Goal: Information Seeking & Learning: Learn about a topic

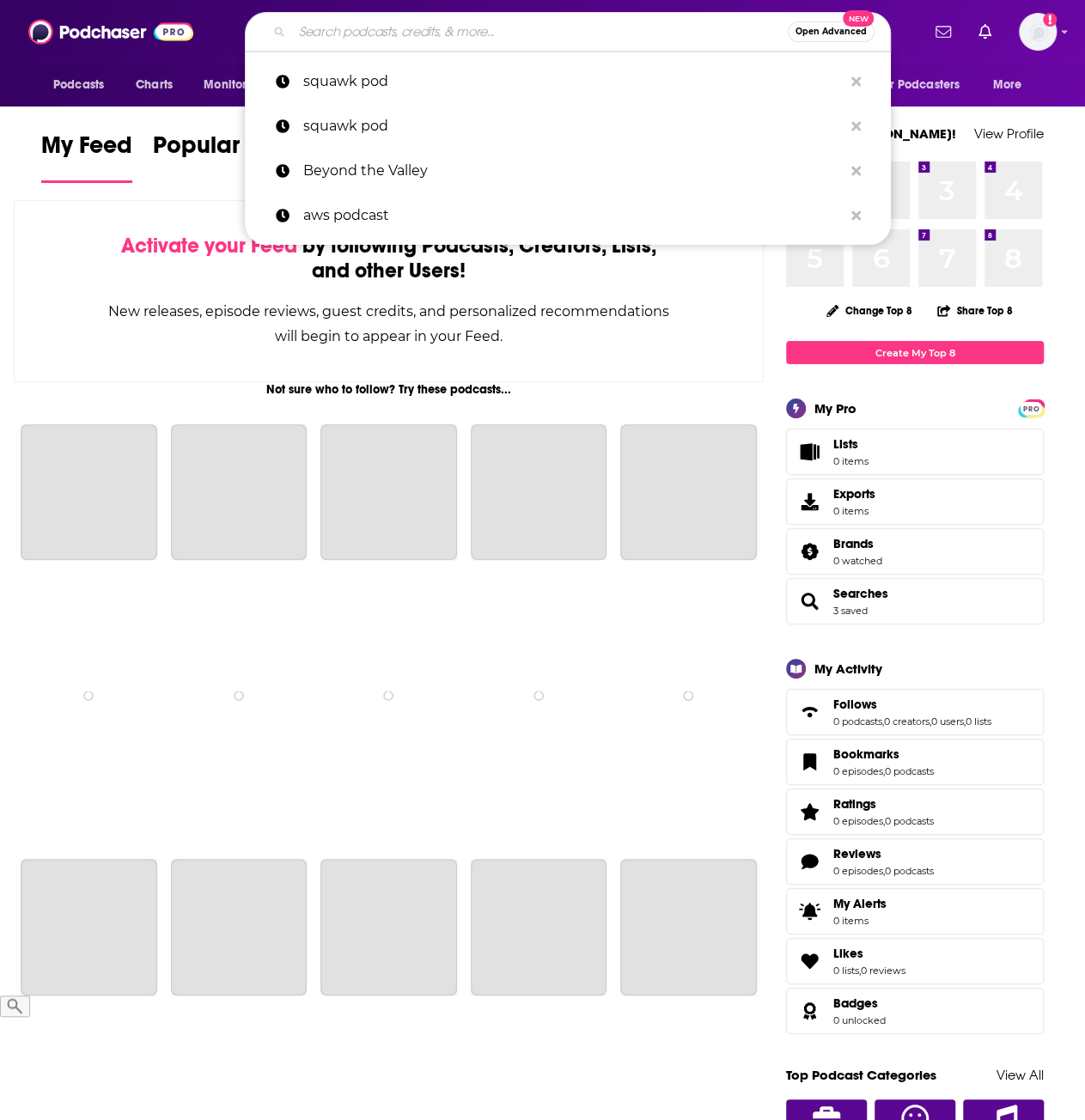
click at [561, 18] on input "Search podcasts, credits, & more..." at bounding box center [539, 31] width 496 height 27
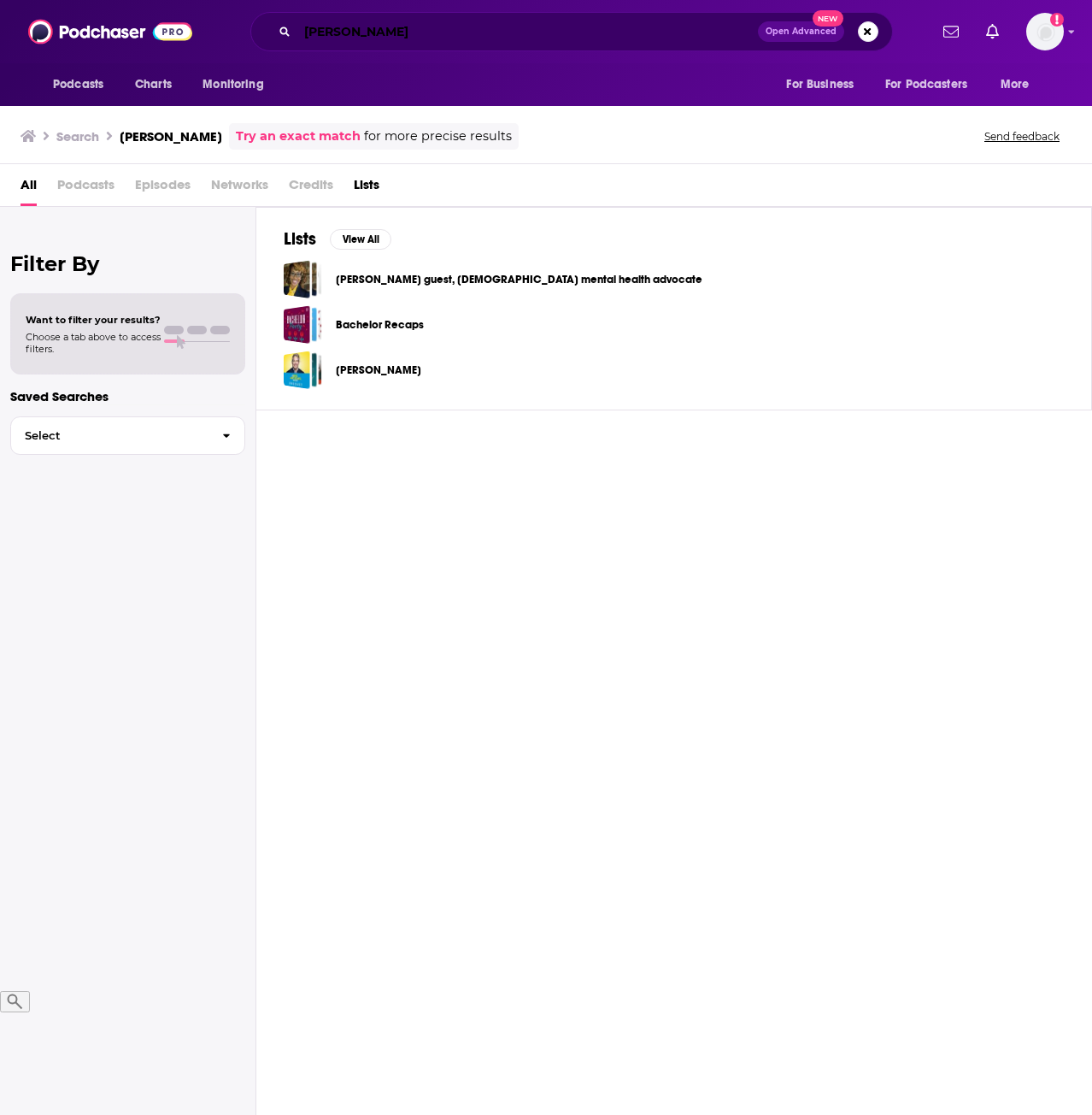
click at [496, 26] on input "[PERSON_NAME]" at bounding box center [527, 31] width 460 height 27
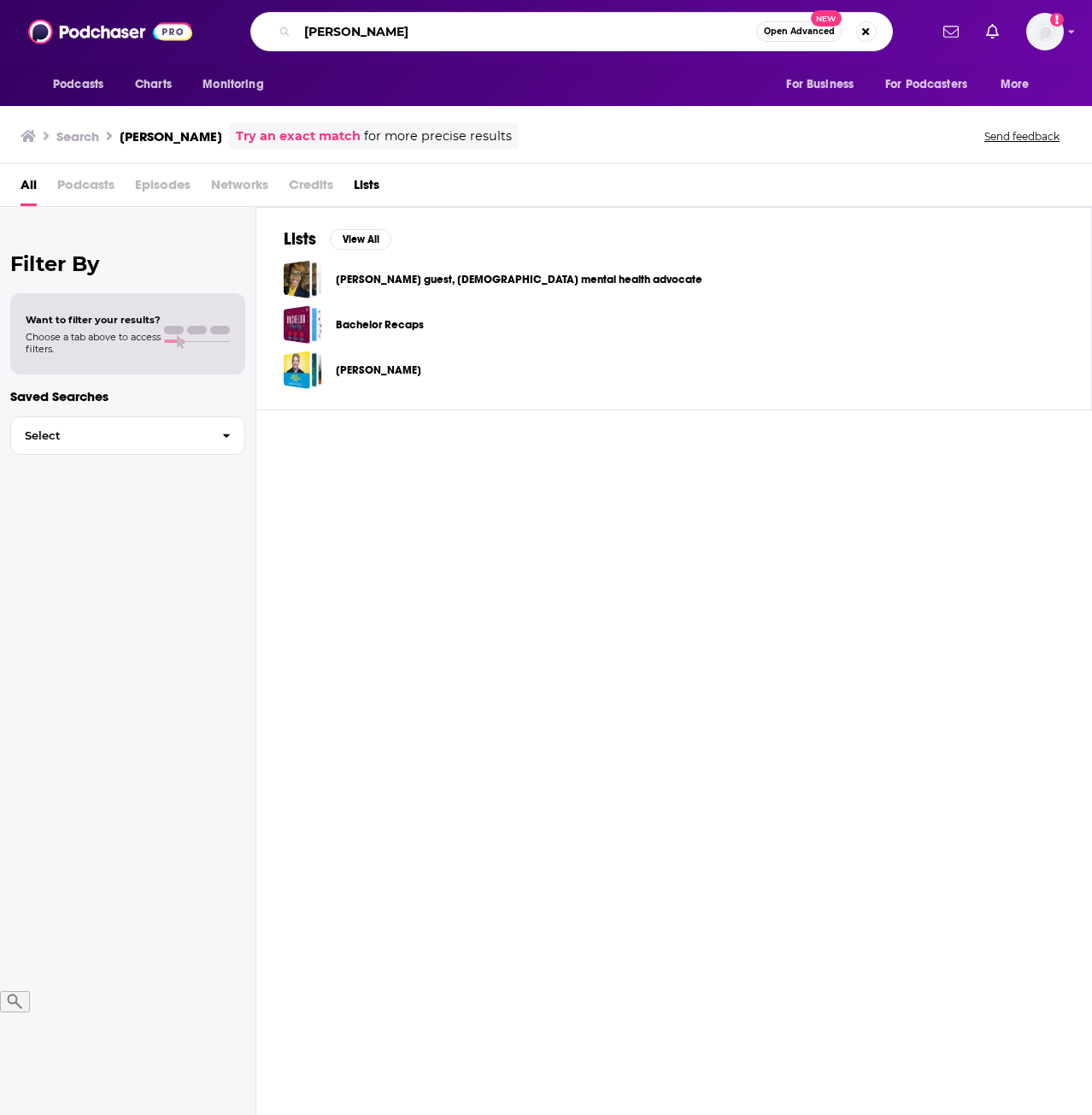
type input "[PERSON_NAME]"
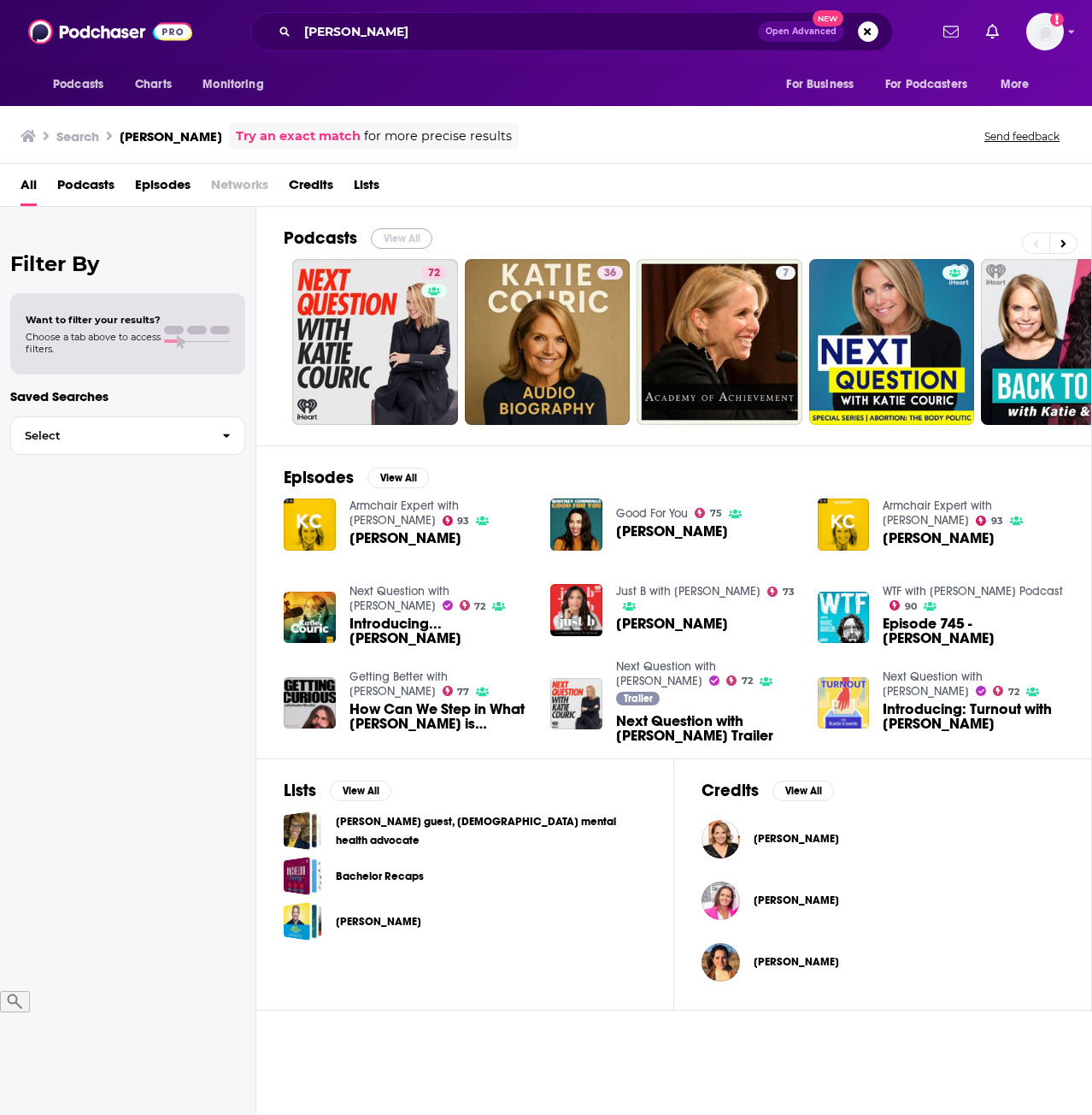
click at [400, 235] on button "View All" at bounding box center [402, 238] width 62 height 20
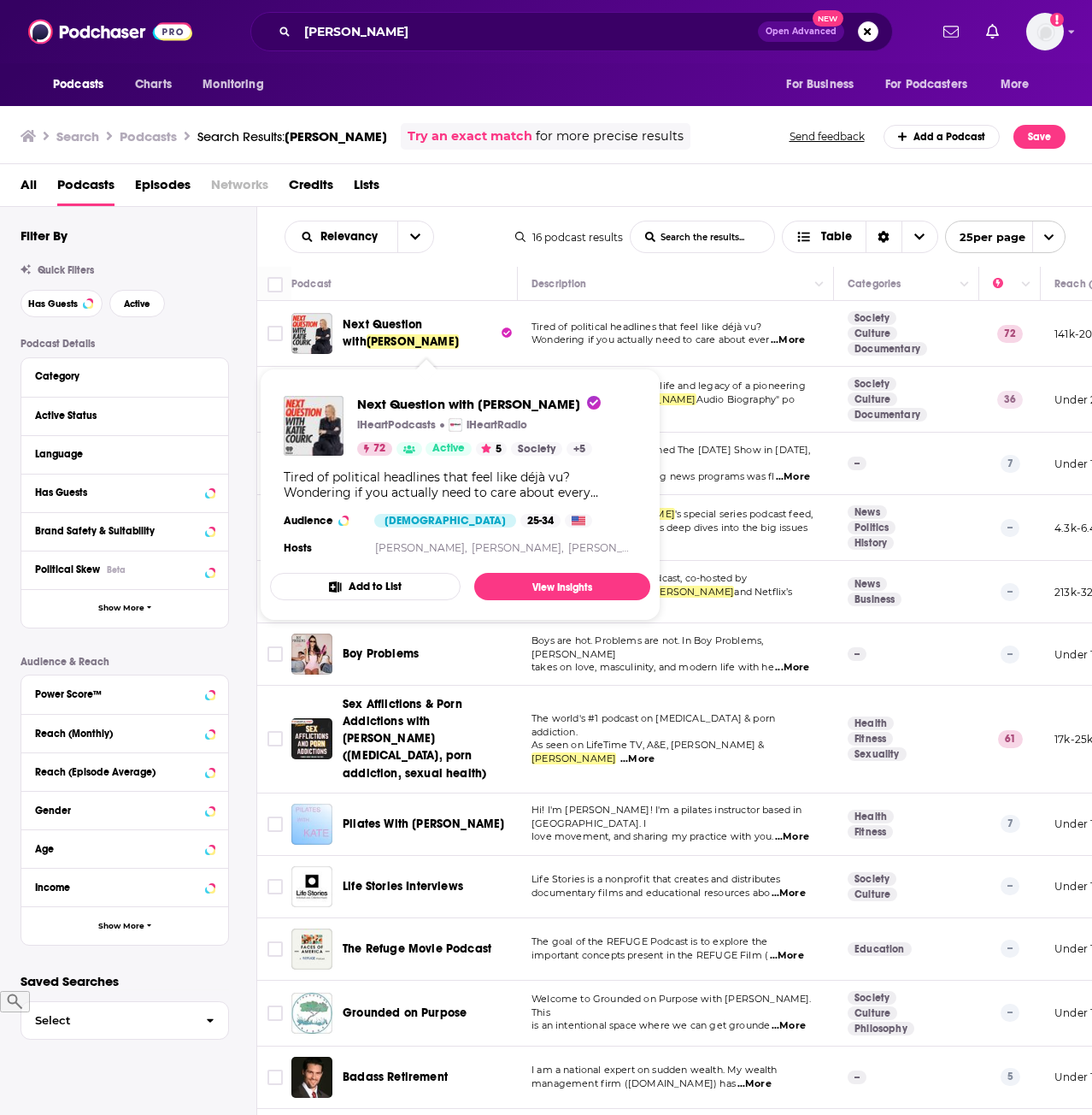
click at [418, 321] on span "Next Question with" at bounding box center [383, 333] width 79 height 32
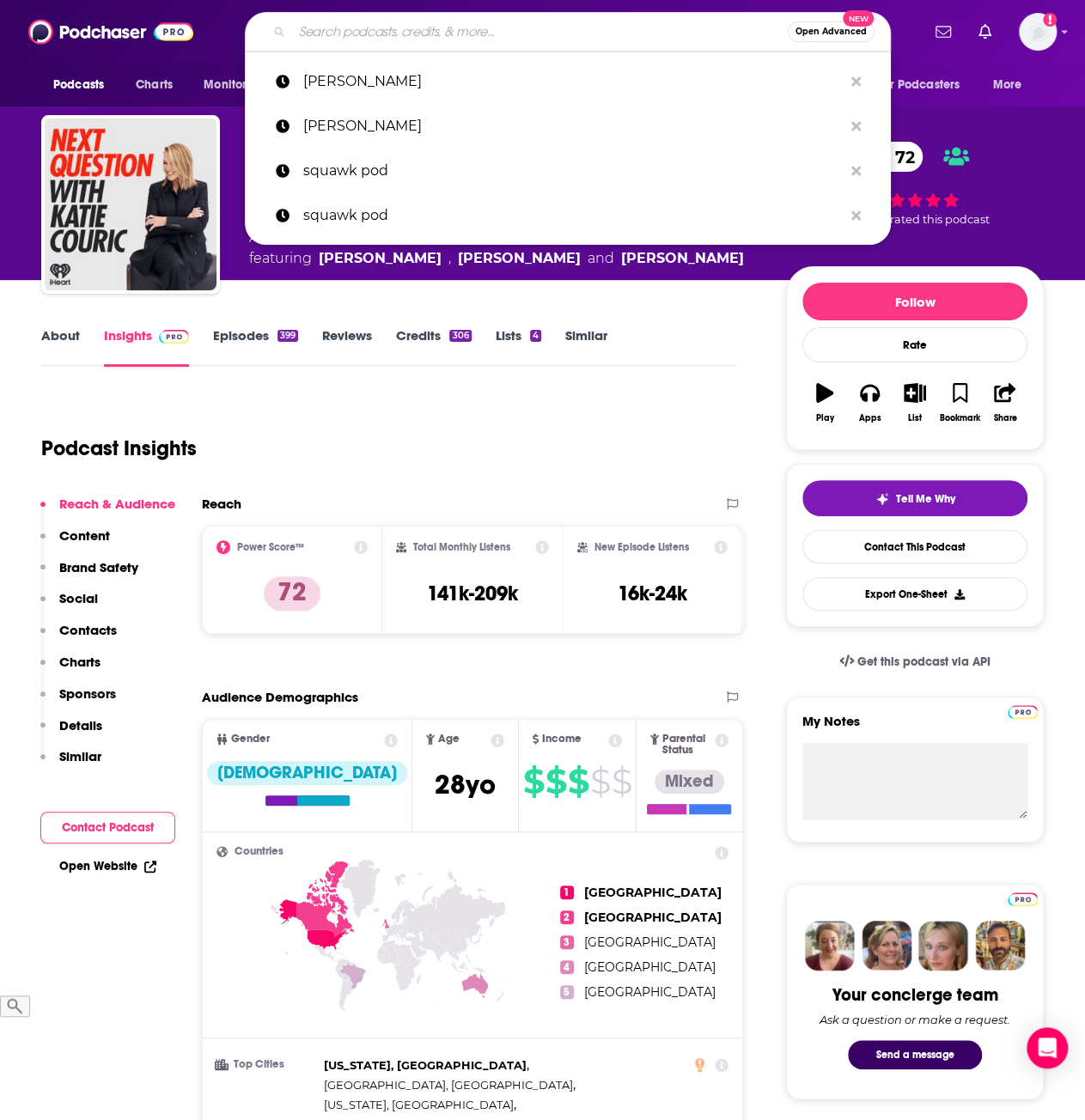
click at [440, 27] on input "Search podcasts, credits, & more..." at bounding box center [539, 31] width 496 height 27
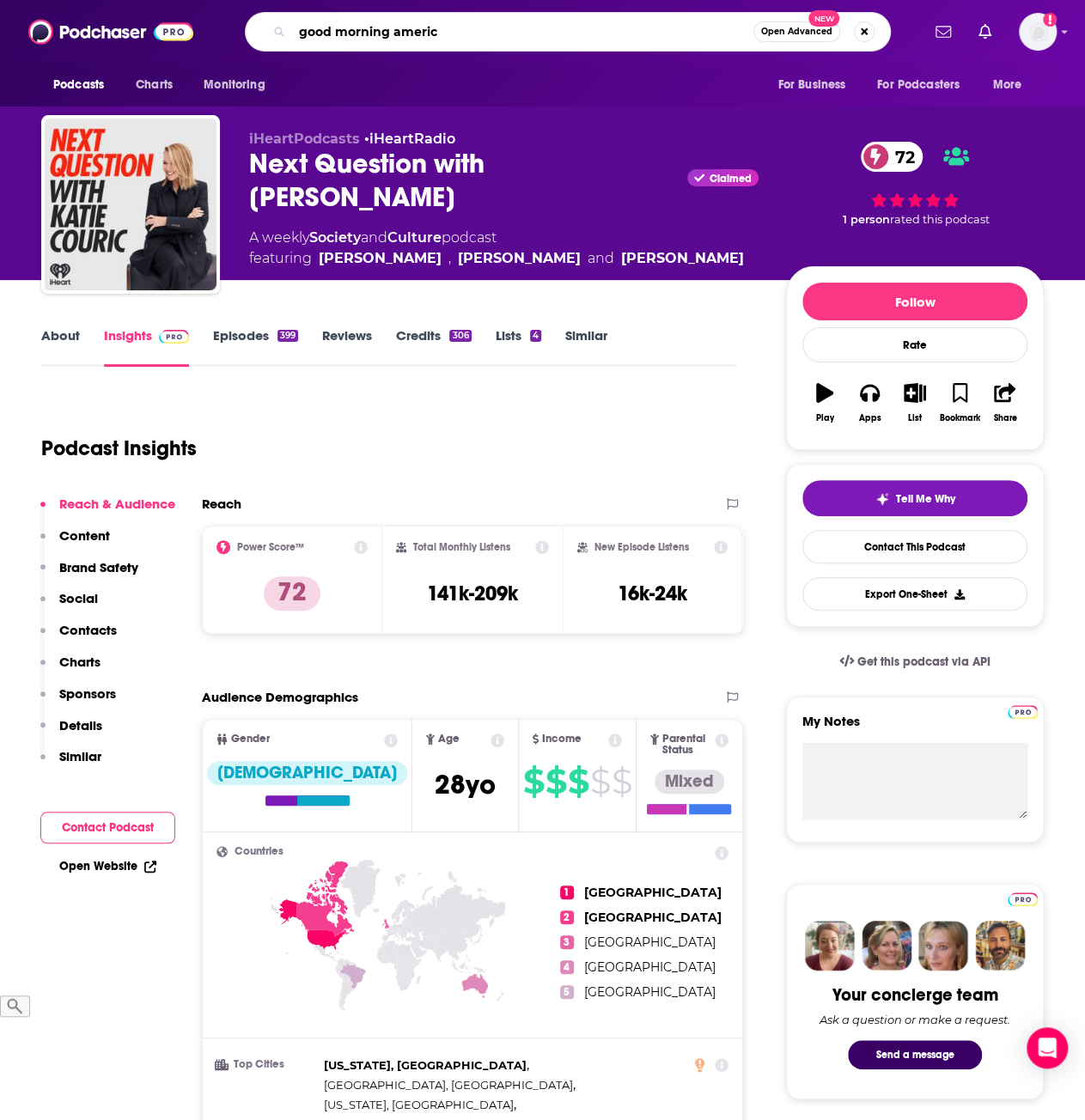
type input "good morning america"
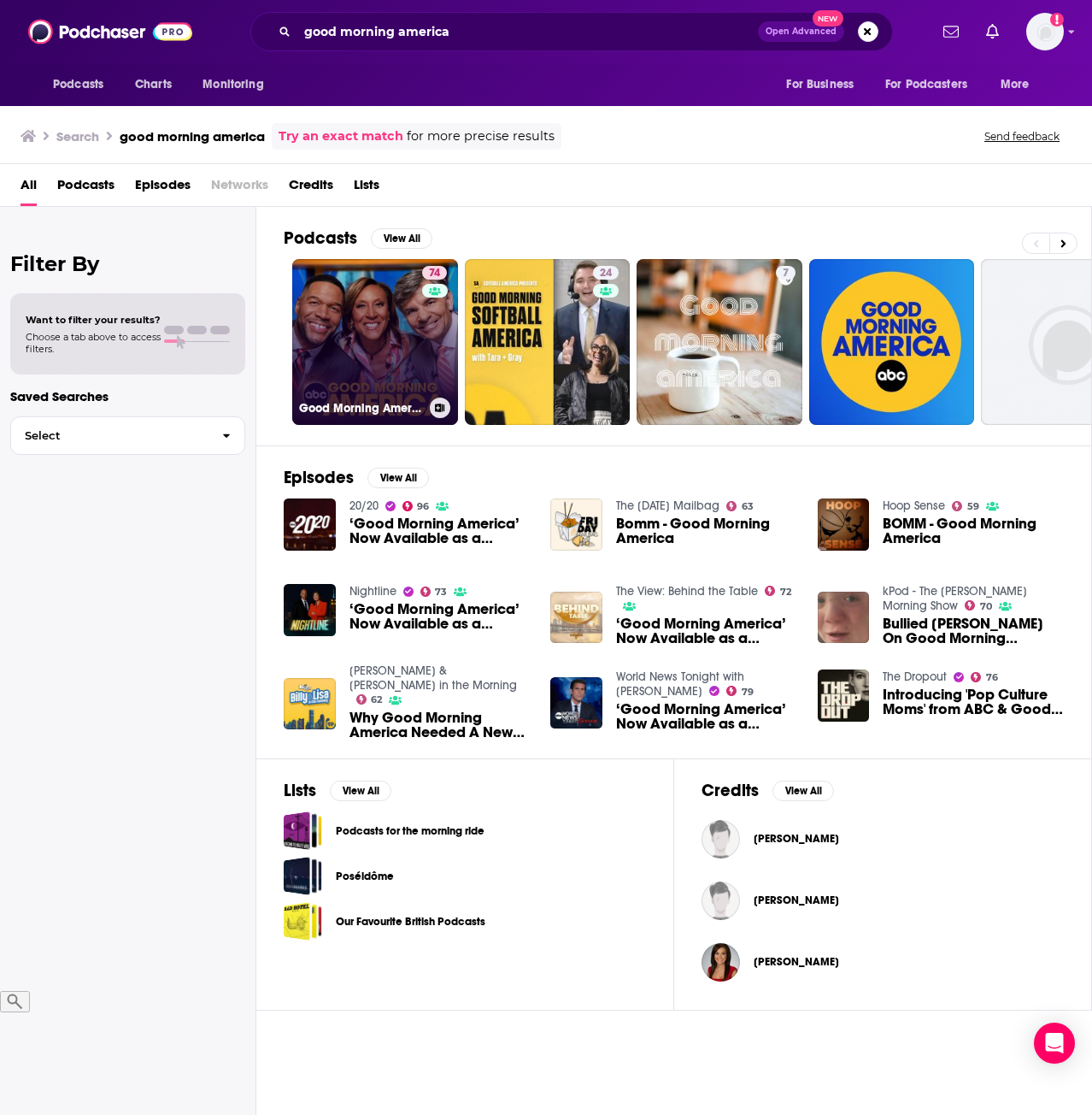
click at [352, 300] on link "74 Good Morning America" at bounding box center [375, 342] width 166 height 166
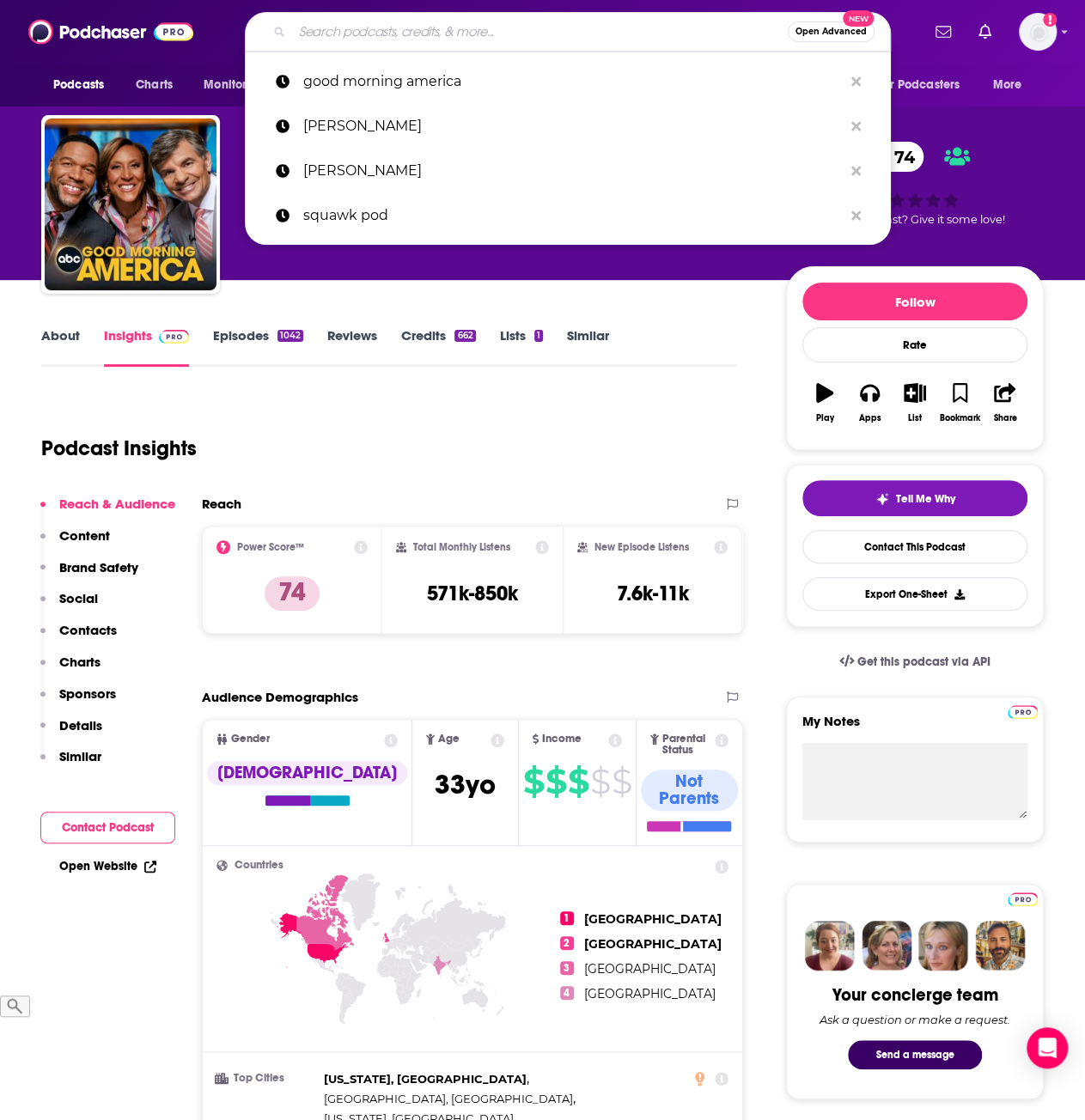
drag, startPoint x: 528, startPoint y: 26, endPoint x: 517, endPoint y: 26, distance: 11.0
click at [527, 26] on input "Search podcasts, credits, & more..." at bounding box center [539, 31] width 496 height 27
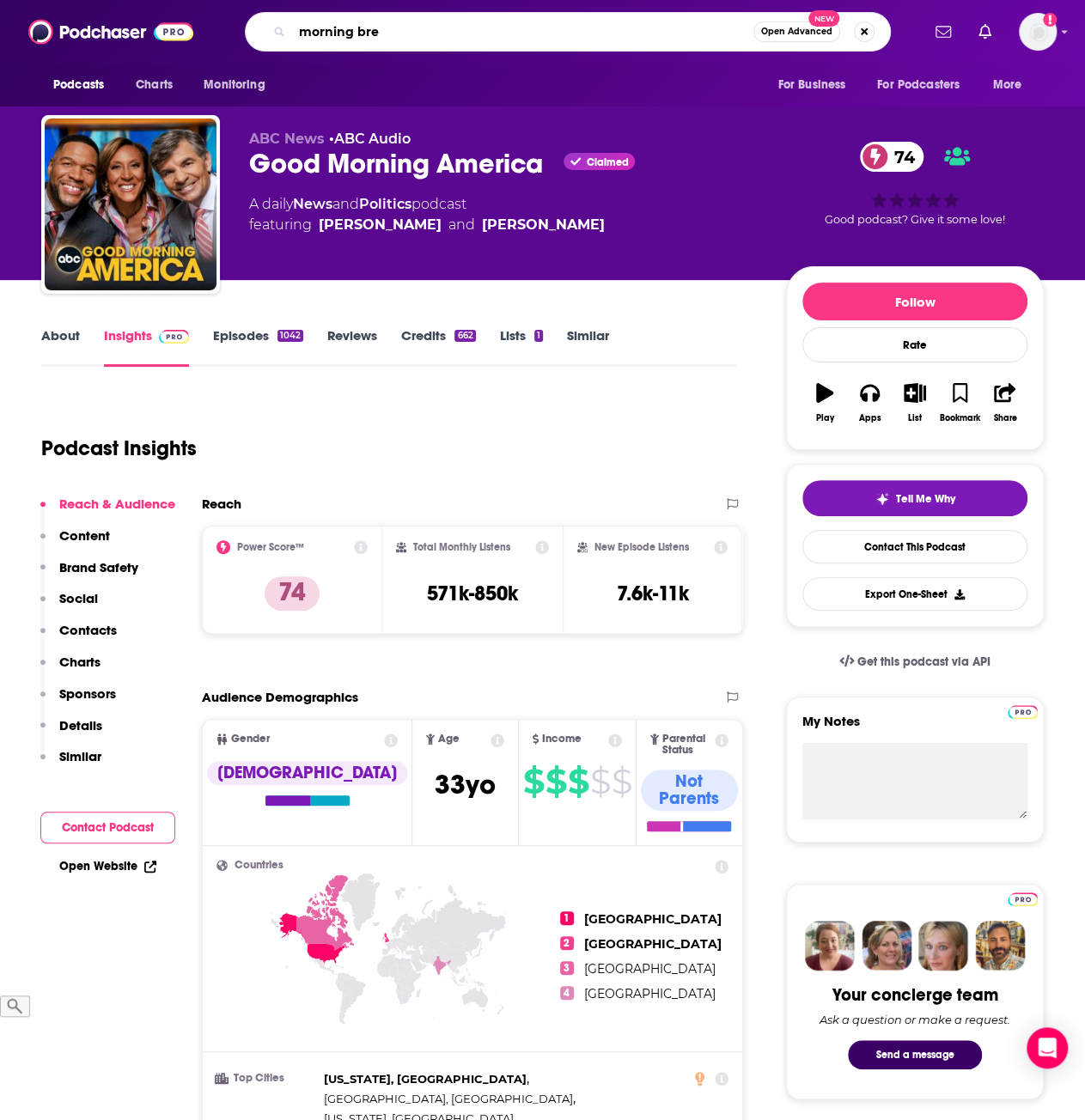
type input "morning brew"
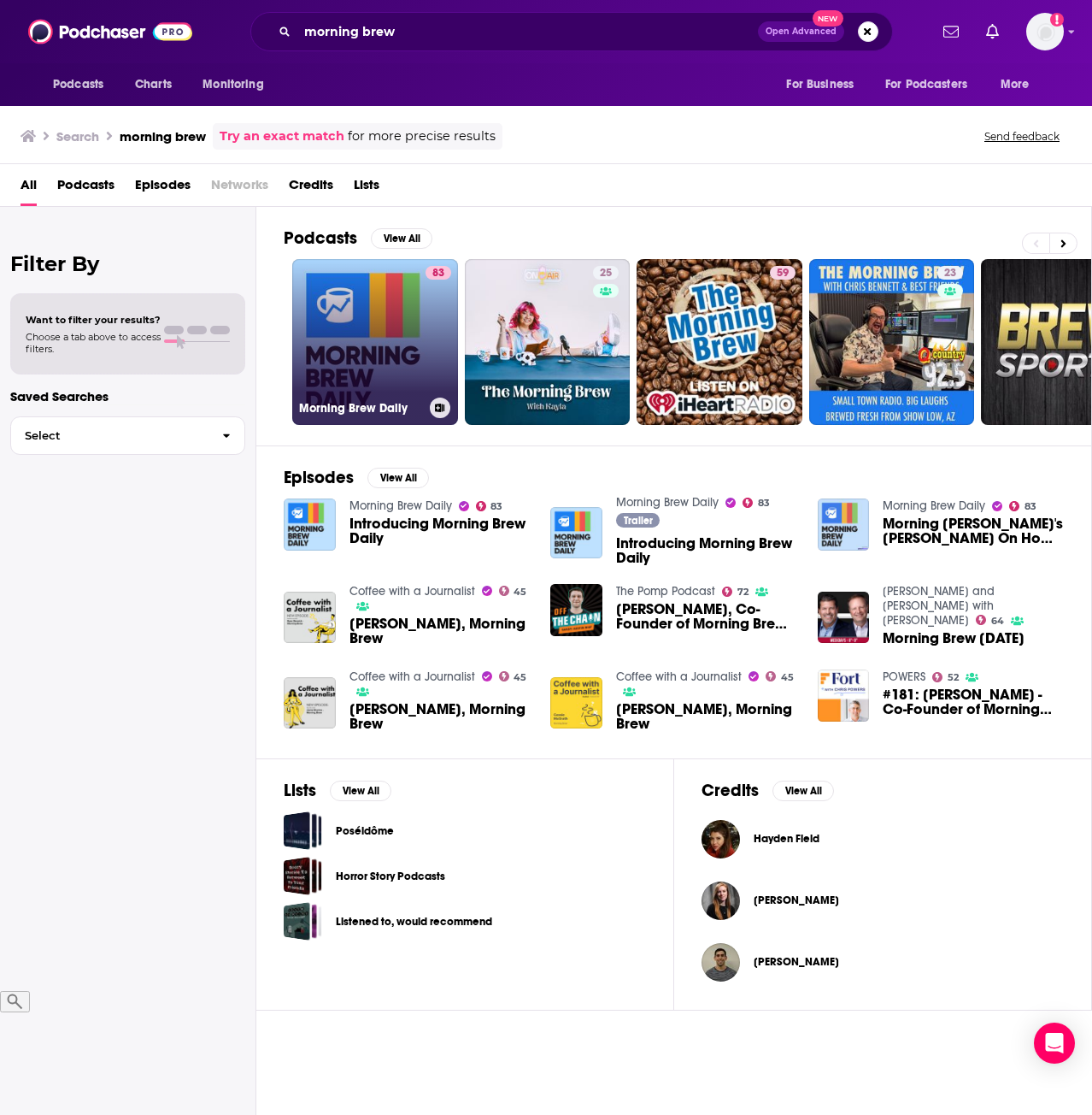
click at [359, 363] on link "83 Morning Brew Daily" at bounding box center [375, 342] width 166 height 166
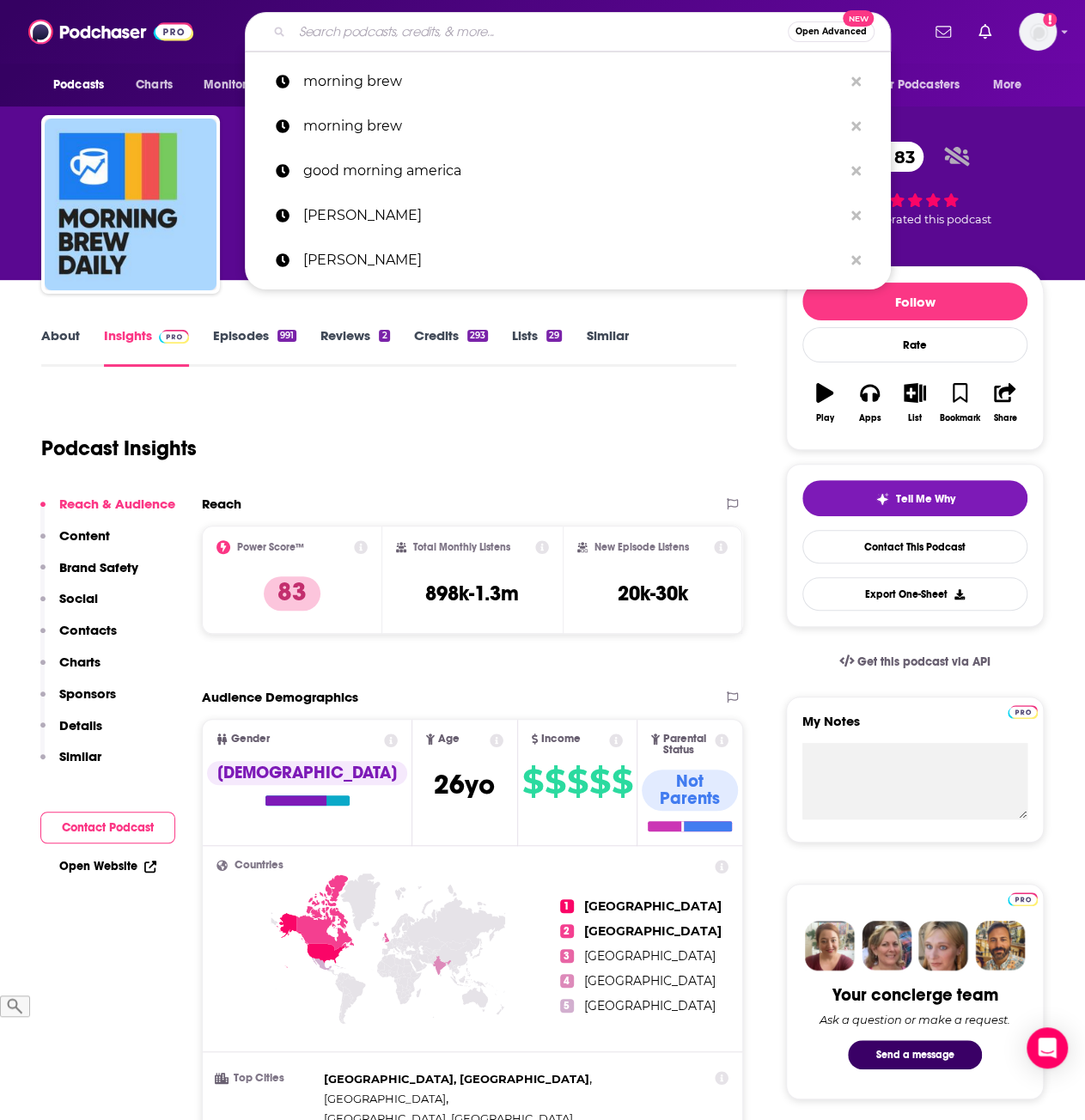
click at [386, 27] on input "Search podcasts, credits, & more..." at bounding box center [539, 31] width 496 height 27
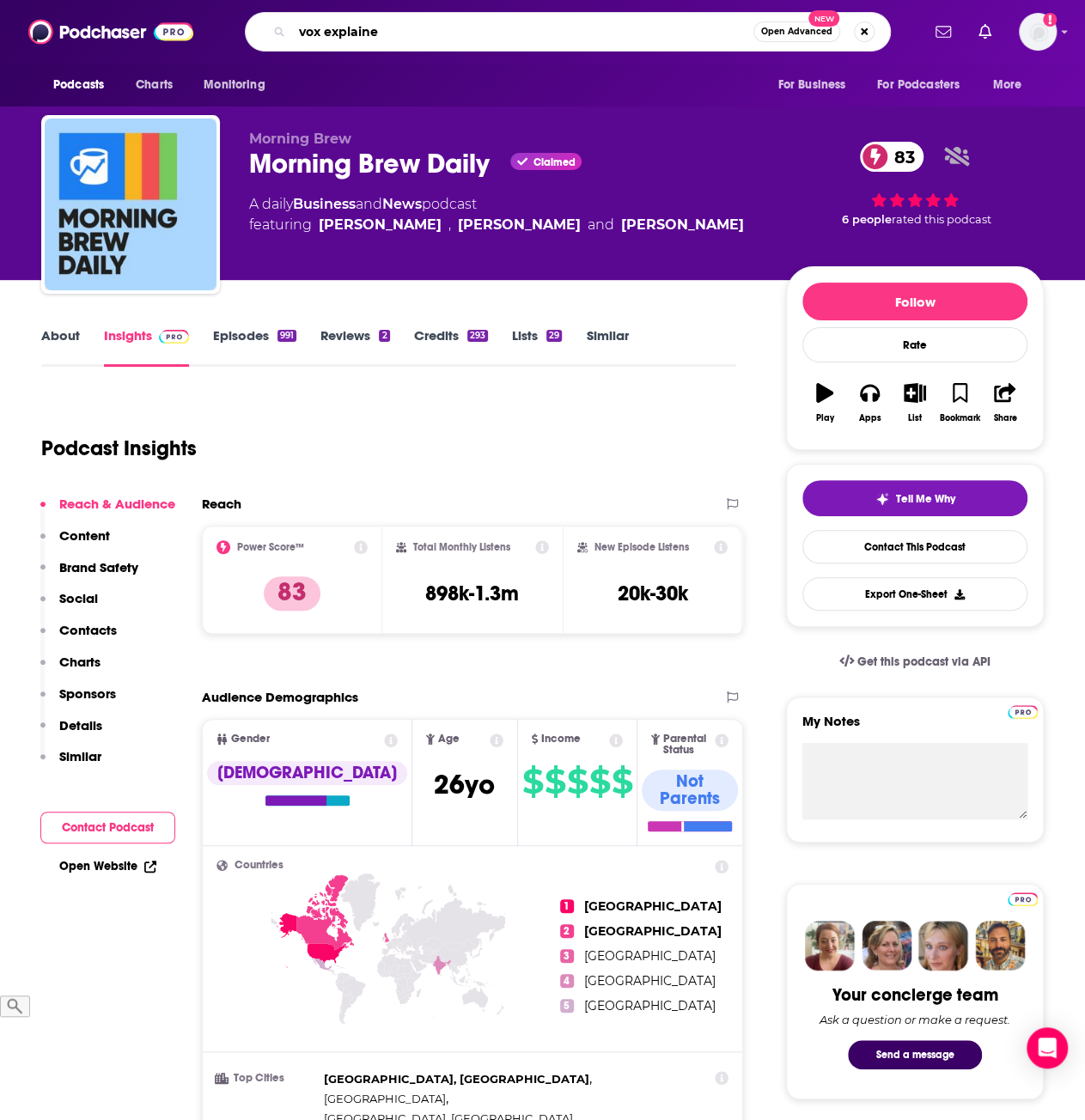
type input "vox explained"
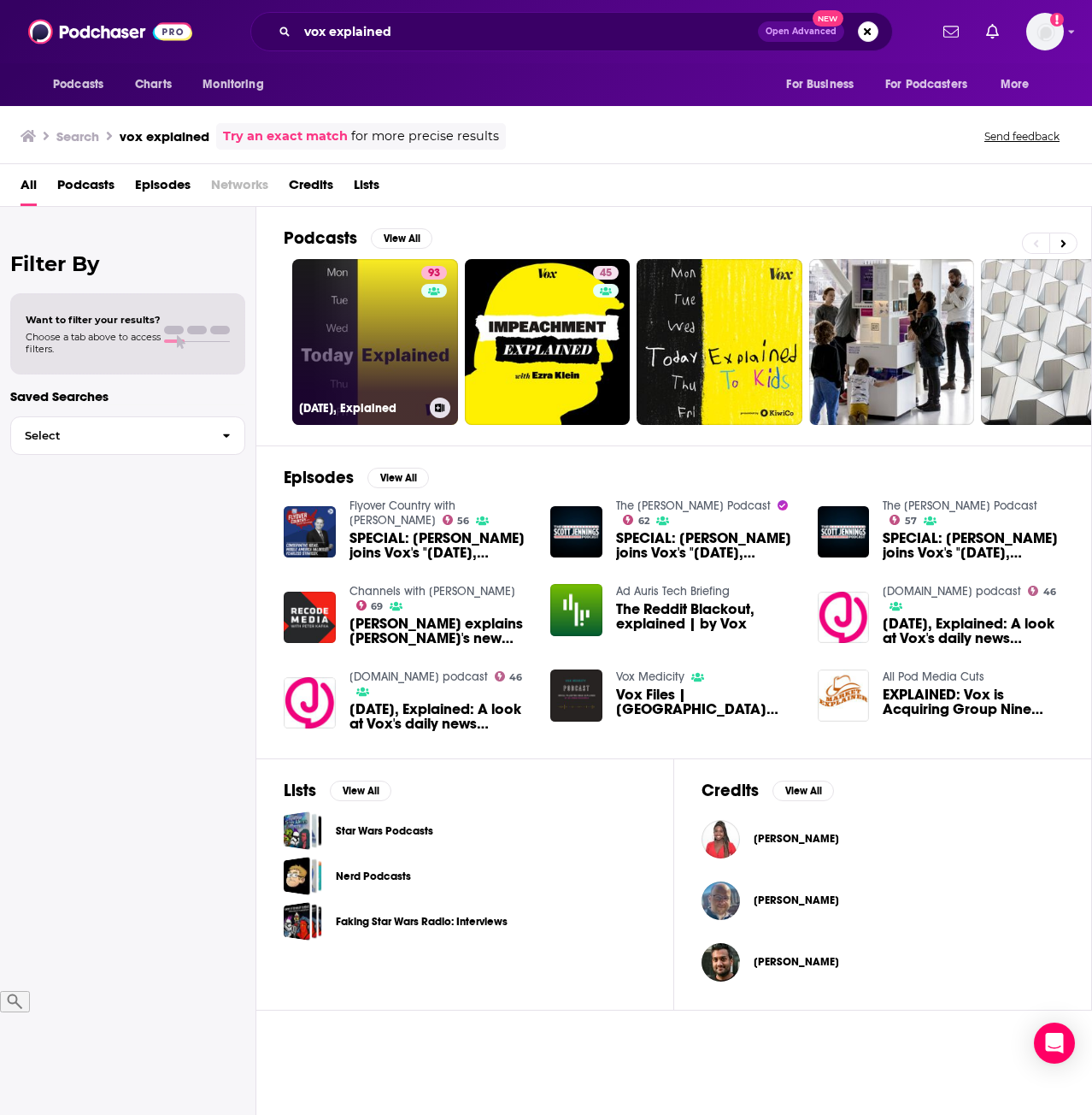
click at [370, 338] on link "93 [DATE], Explained" at bounding box center [375, 342] width 166 height 166
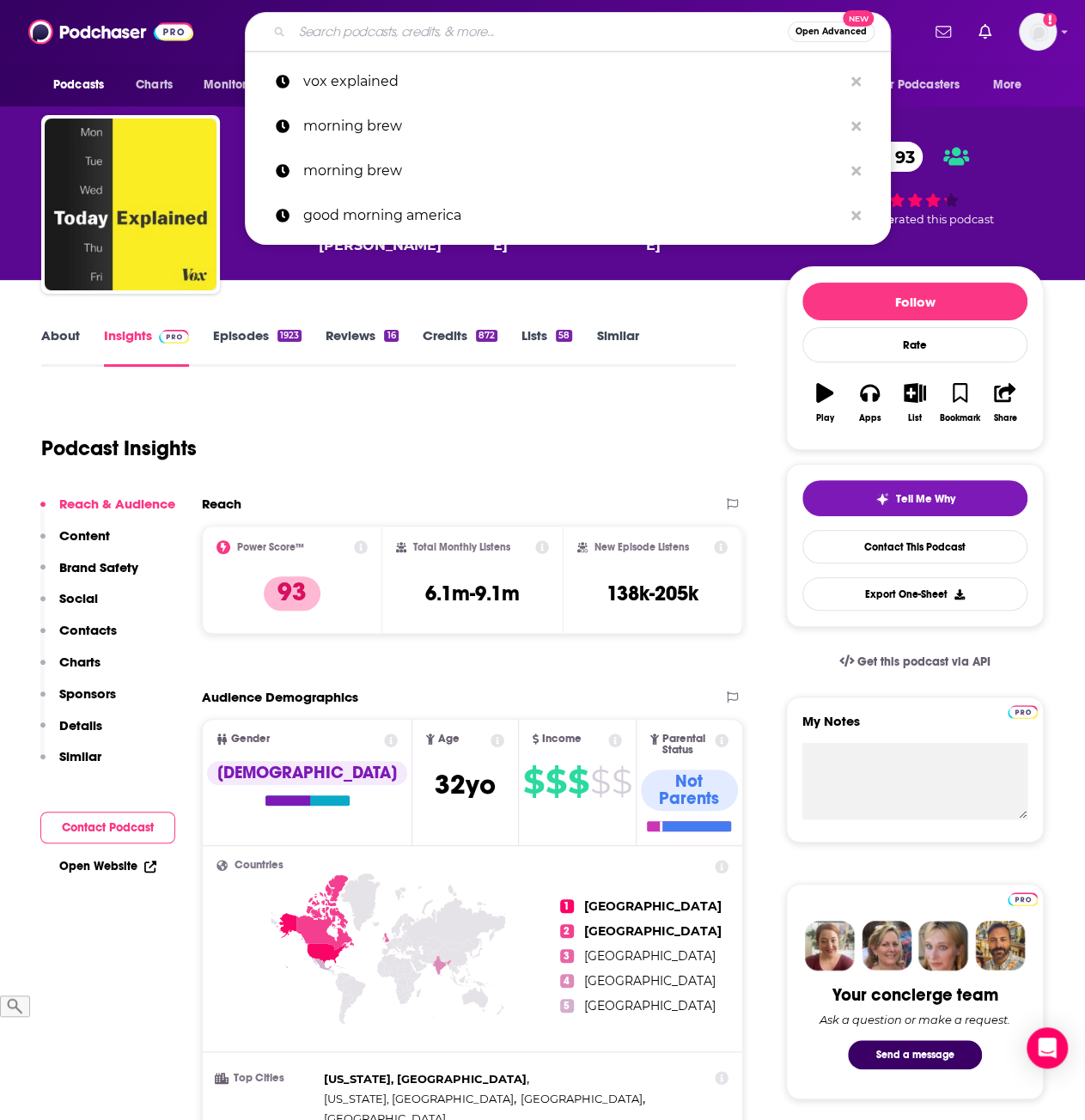
click at [403, 29] on input "Search podcasts, credits, & more..." at bounding box center [539, 31] width 496 height 27
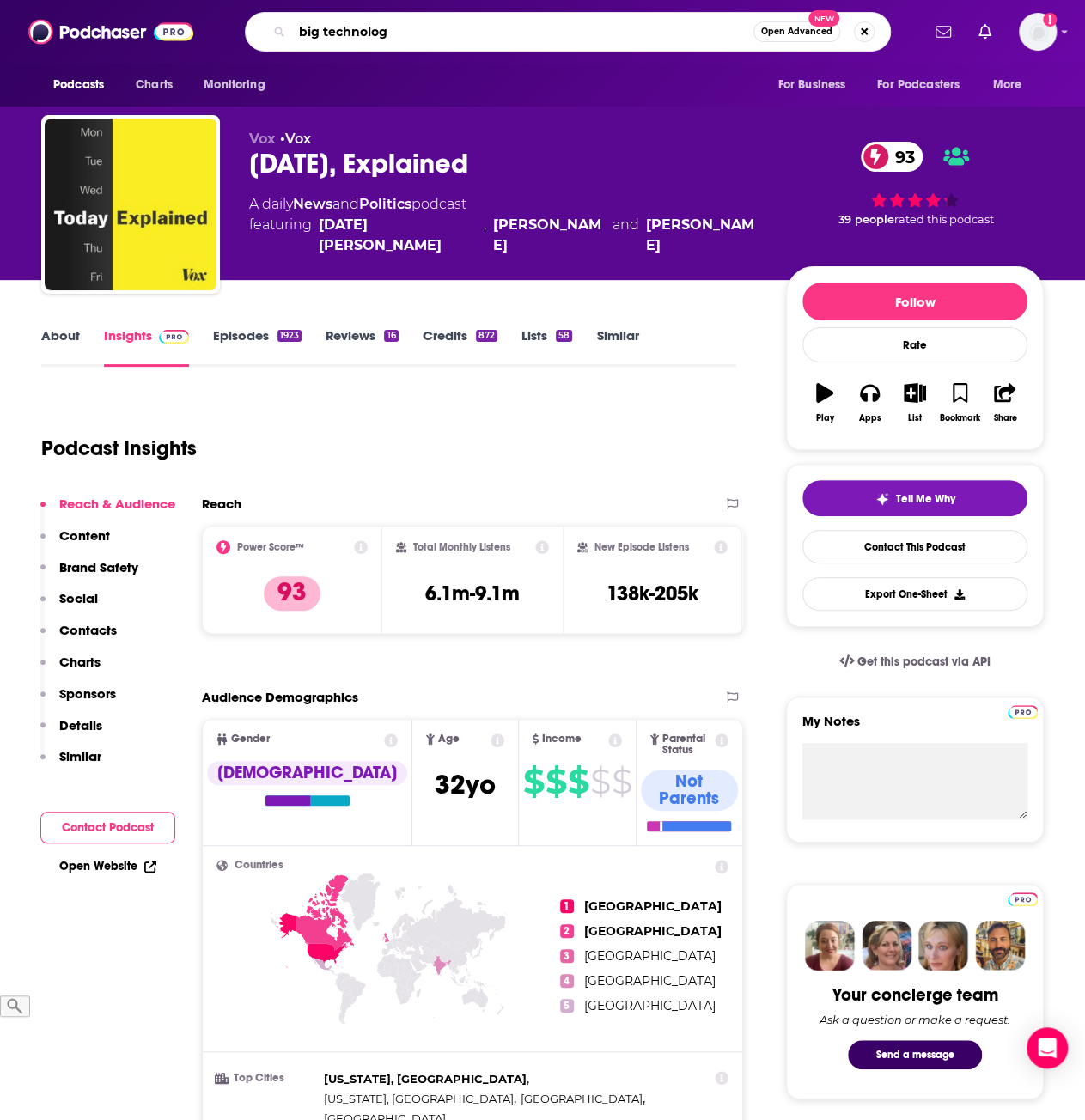
type input "big technology"
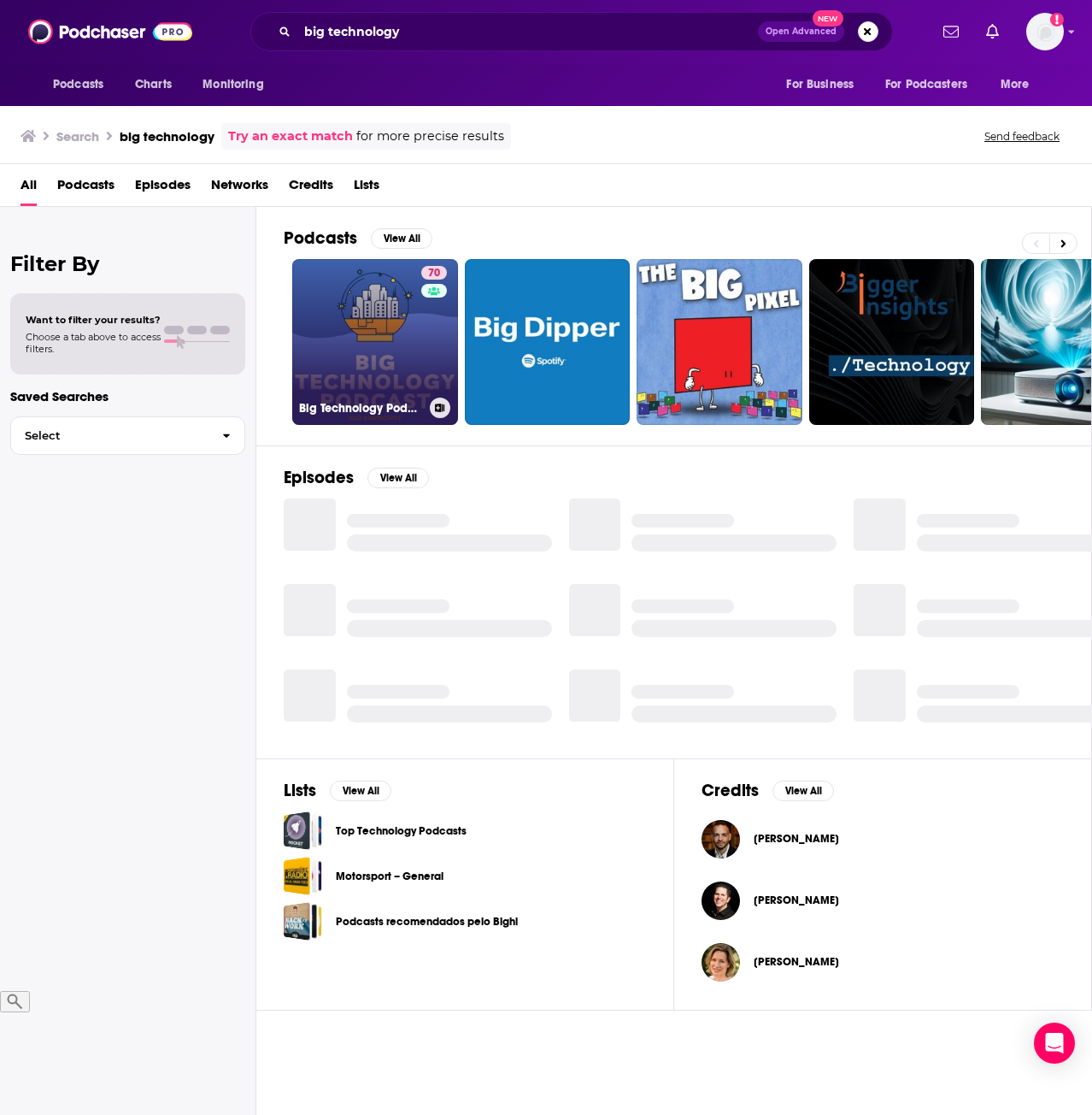
click at [377, 336] on link "70 Big Technology Podcast" at bounding box center [375, 342] width 166 height 166
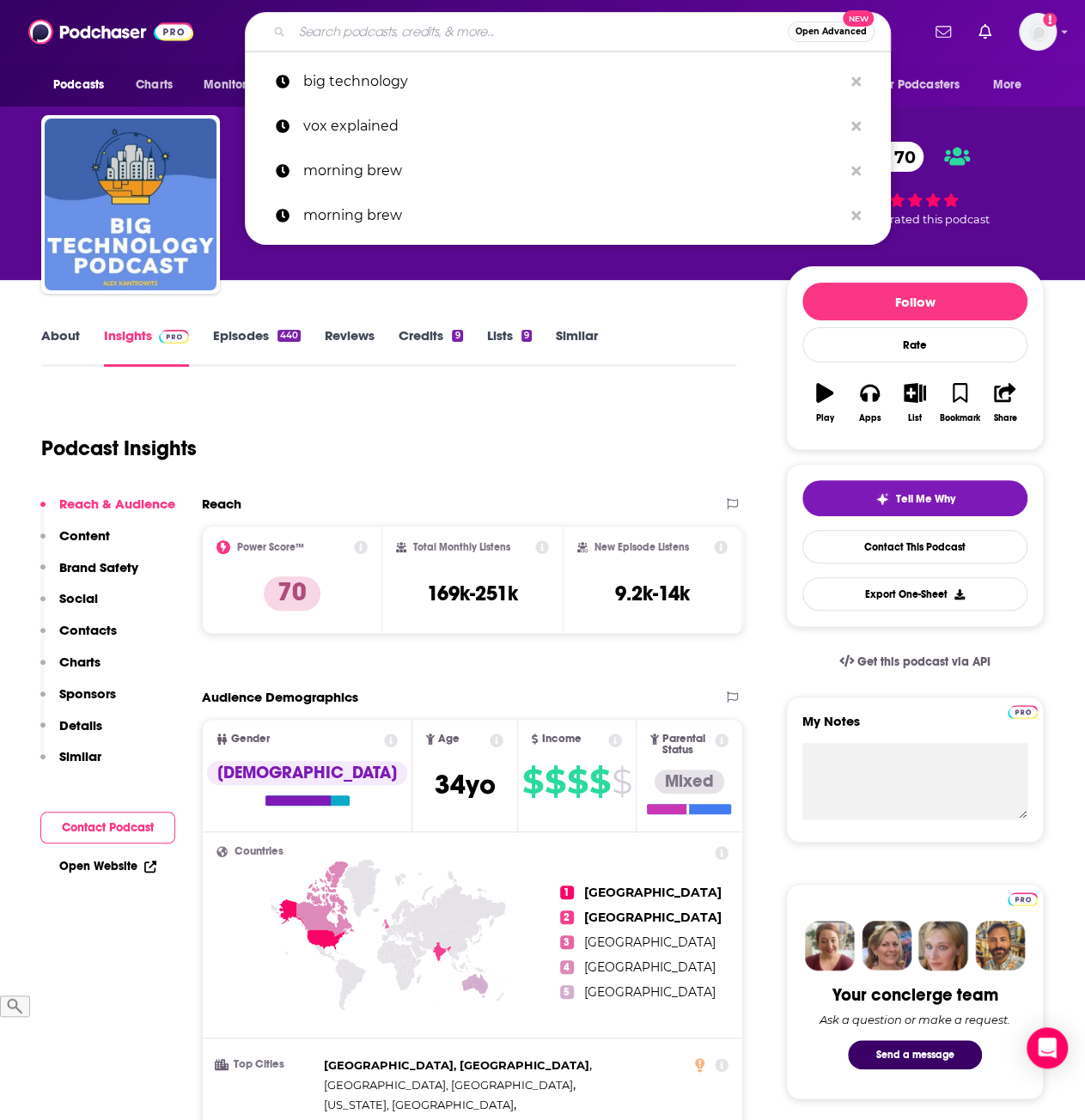
click at [386, 33] on input "Search podcasts, credits, & more..." at bounding box center [539, 31] width 496 height 27
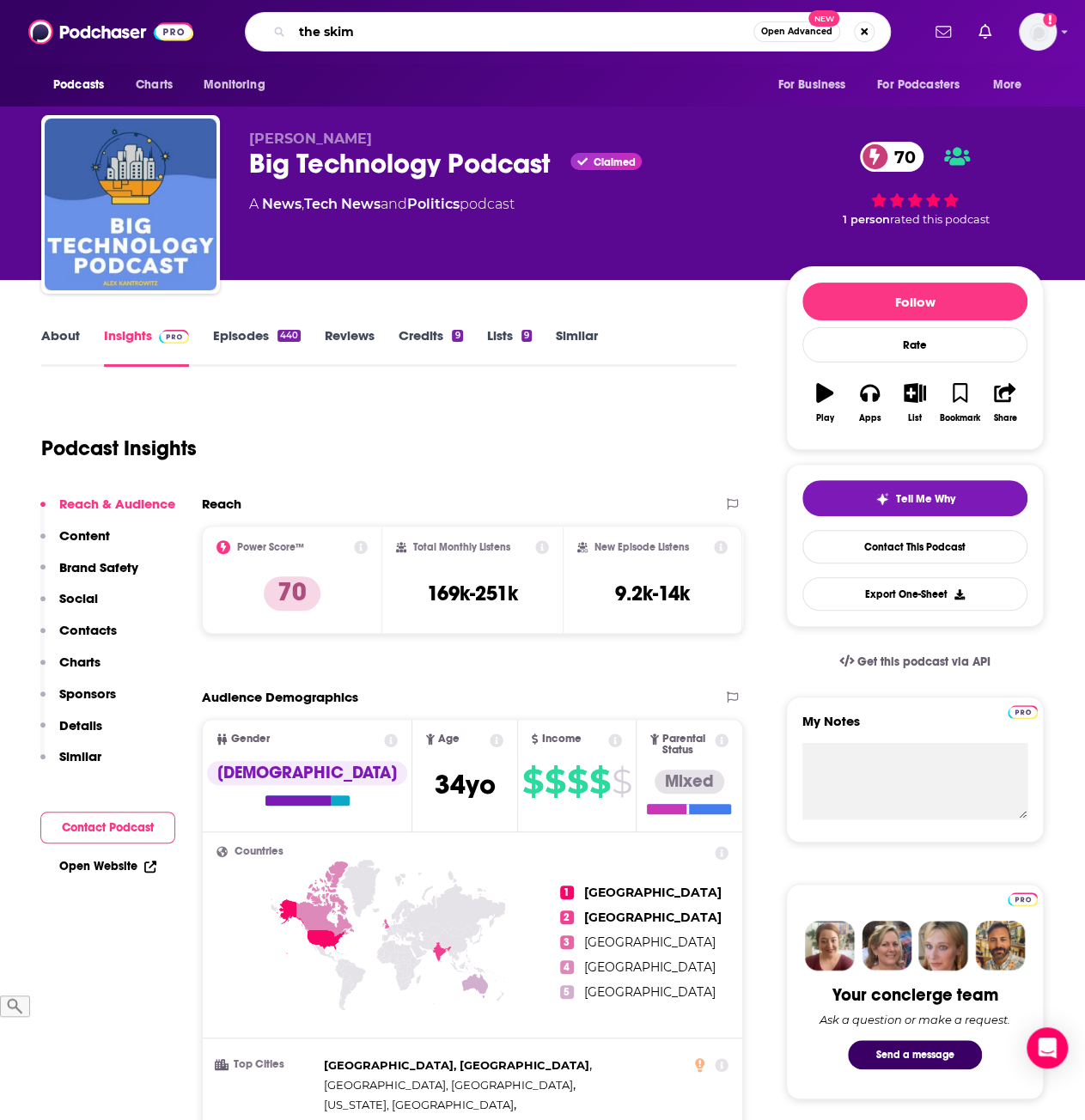
type input "the skimm"
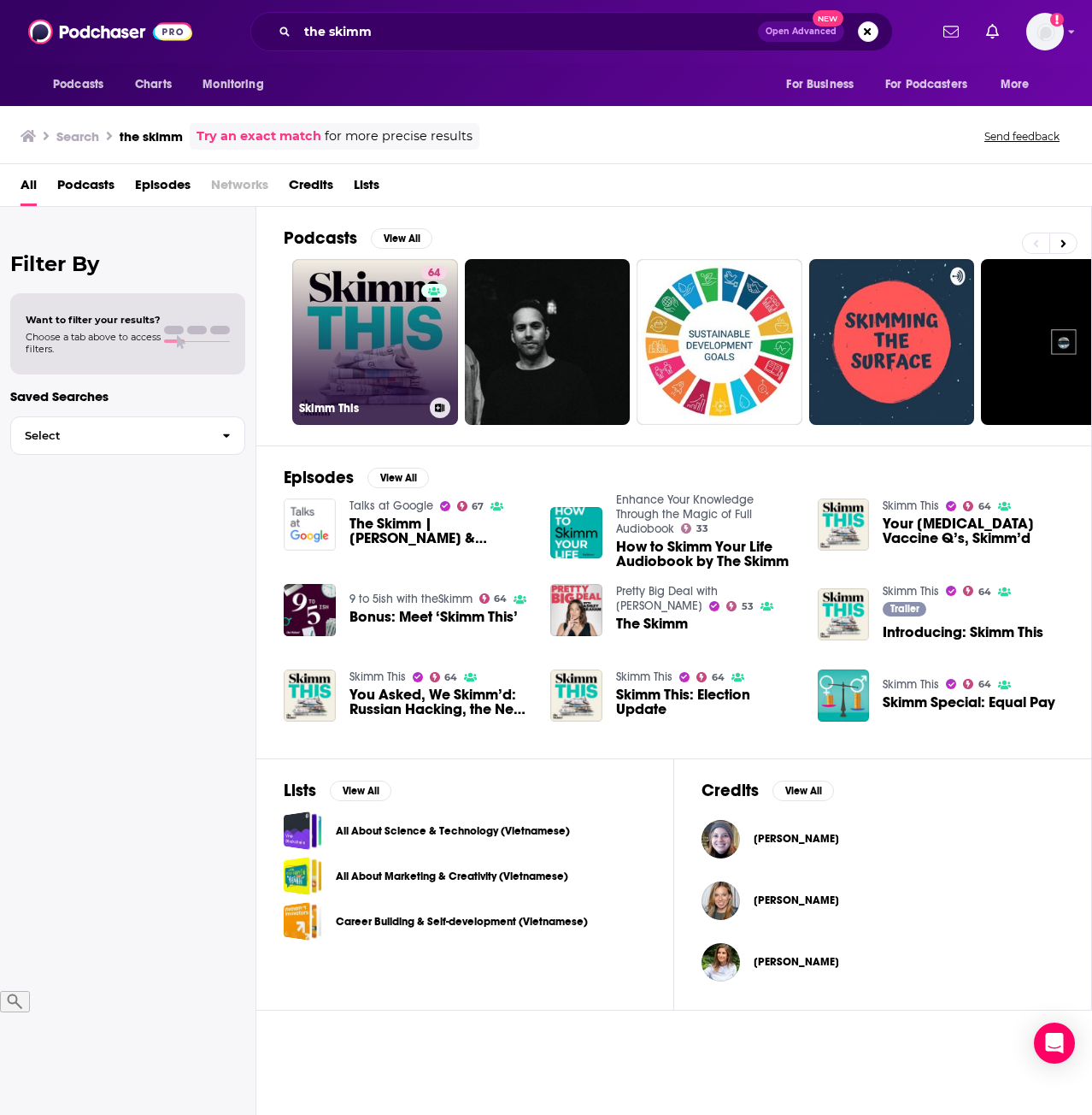
click at [335, 325] on link "64 Skimm This" at bounding box center [375, 342] width 166 height 166
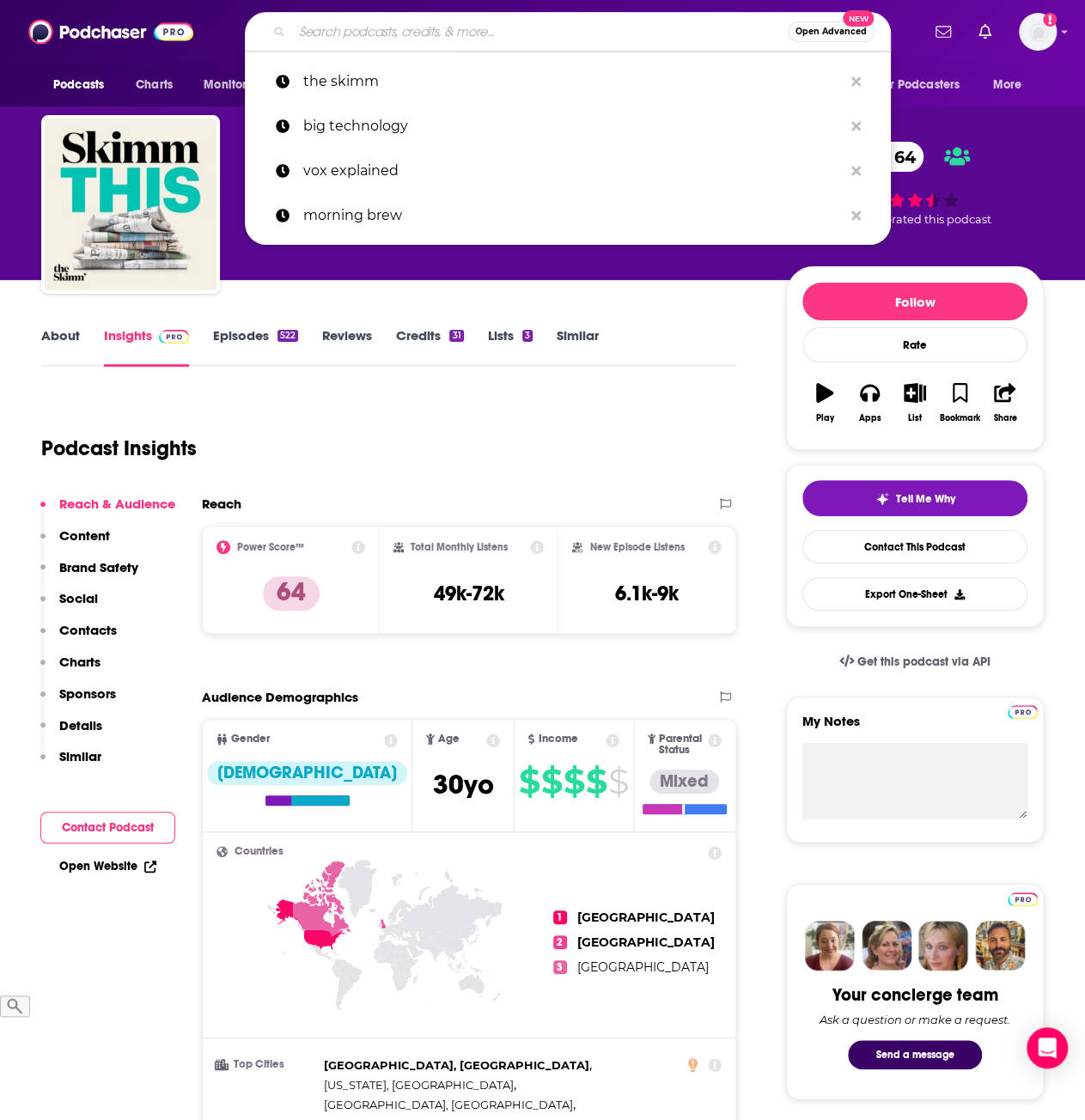
click at [495, 23] on input "Search podcasts, credits, & more..." at bounding box center [539, 31] width 496 height 27
type input "f"
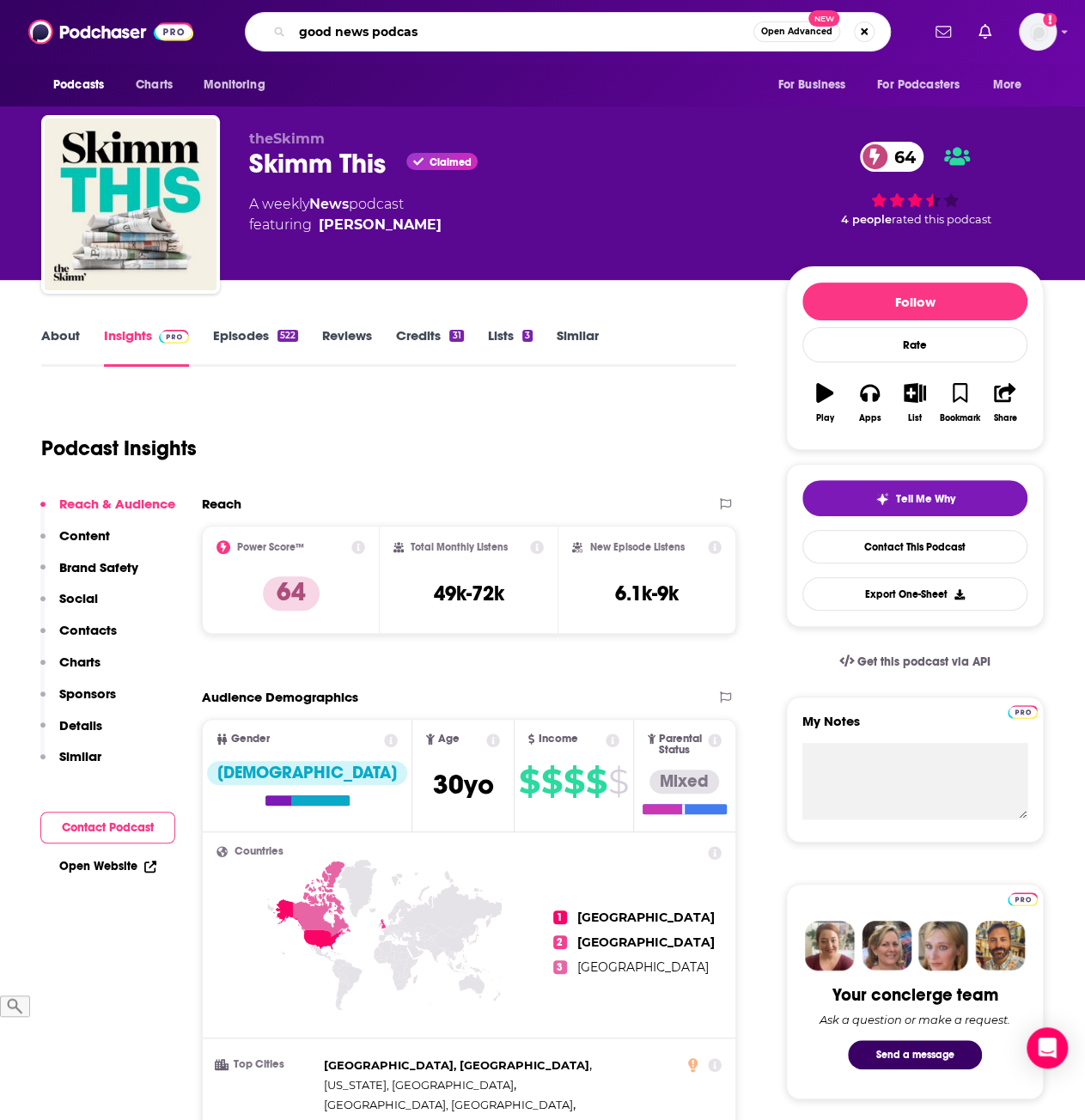
type input "good news podcast"
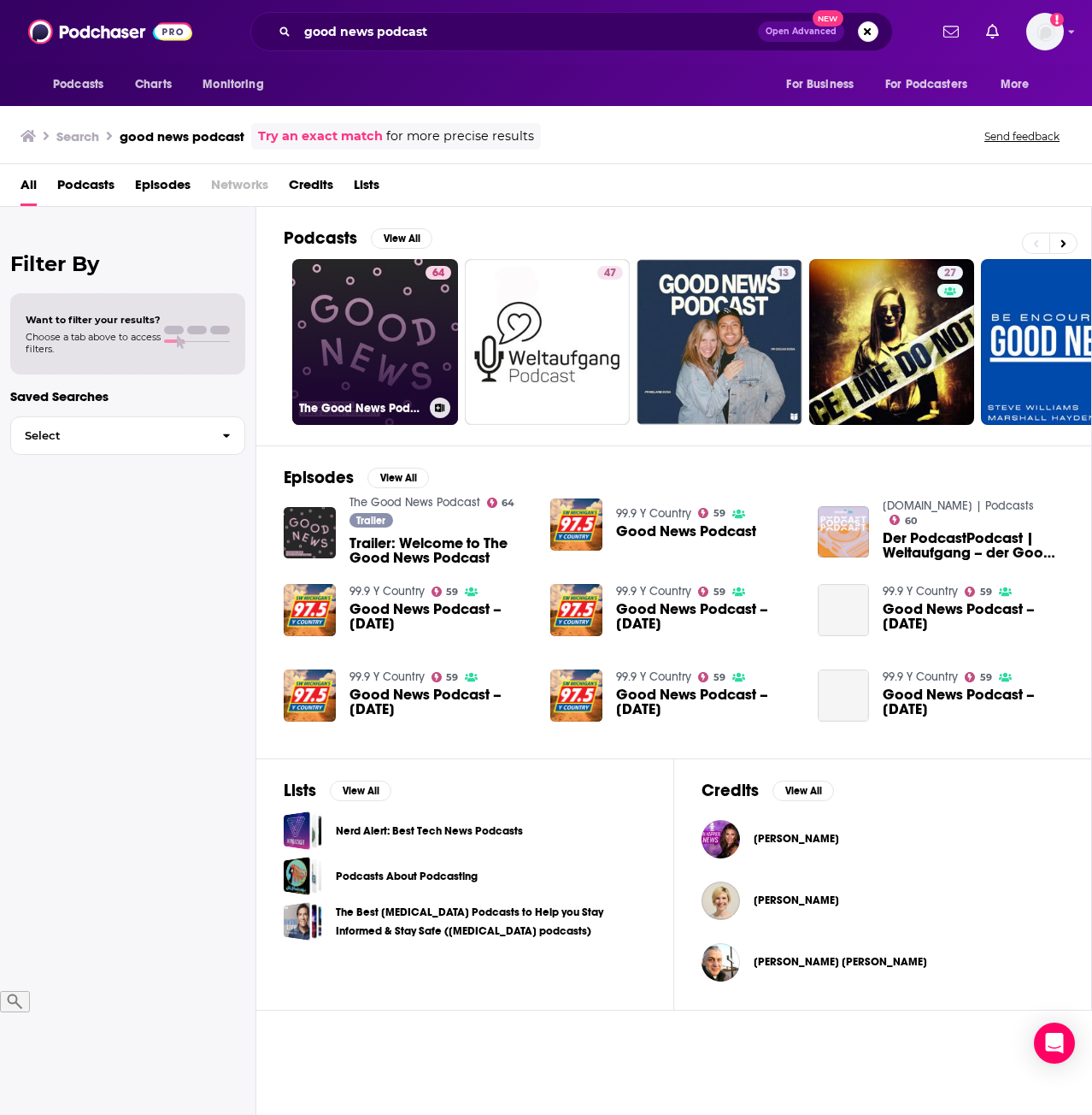
click at [371, 311] on link "64 The Good News Podcast" at bounding box center [375, 342] width 166 height 166
